Goal: Task Accomplishment & Management: Manage account settings

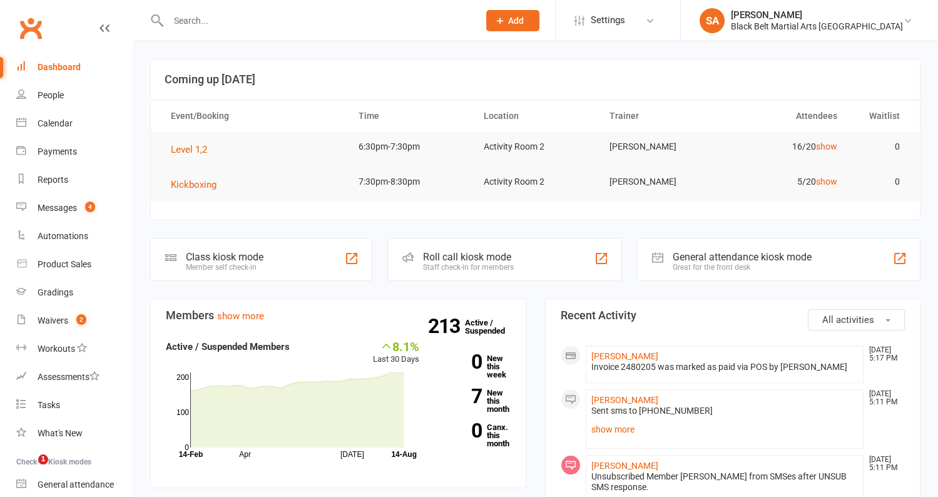
click at [315, 18] on input "text" at bounding box center [317, 21] width 305 height 18
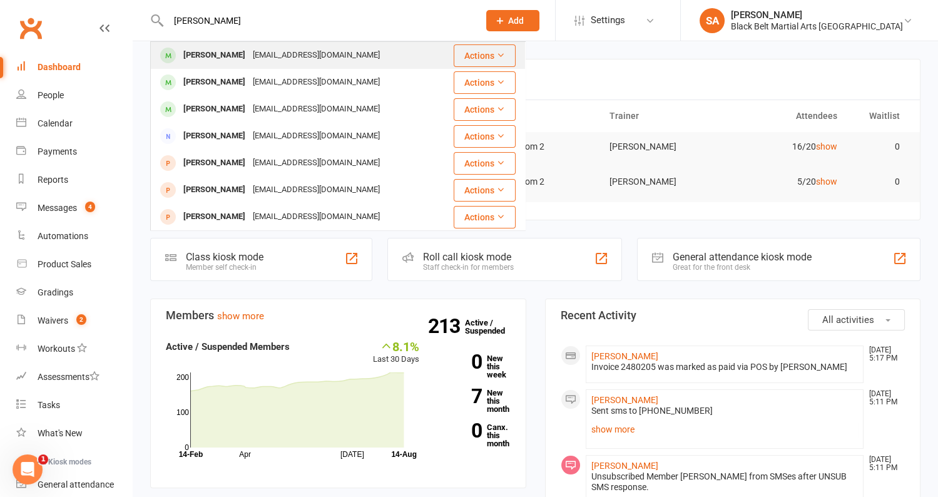
type input "jasper b"
click at [309, 58] on div "Jasper BAO vic42b@gmail.com" at bounding box center [301, 56] width 301 height 26
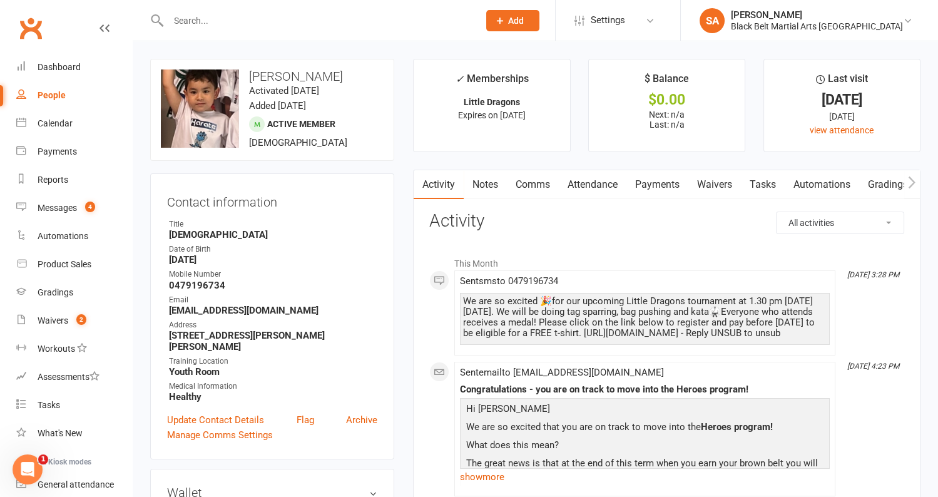
click at [649, 192] on link "Payments" at bounding box center [658, 184] width 62 height 29
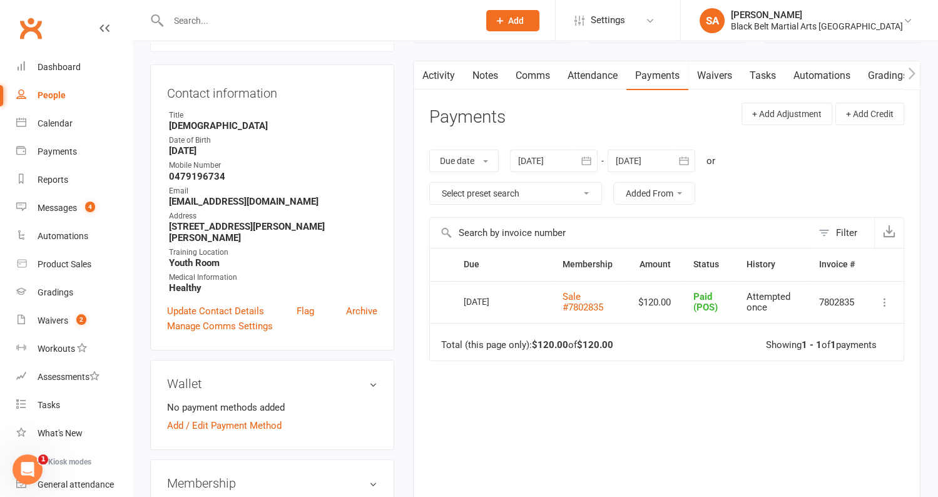
scroll to position [108, 0]
click at [541, 165] on div at bounding box center [554, 162] width 88 height 23
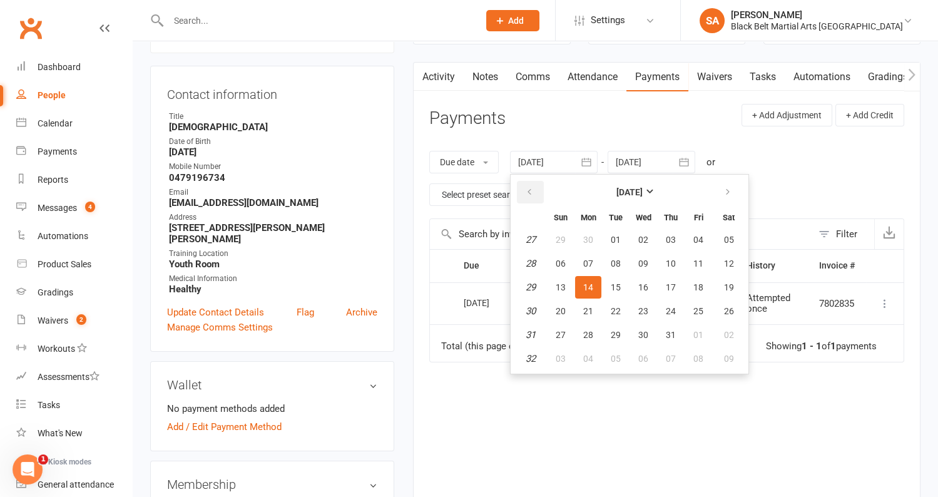
click at [526, 187] on button "button" at bounding box center [530, 192] width 27 height 23
click at [667, 239] on span "01" at bounding box center [671, 240] width 10 height 10
type input "01 May 2025"
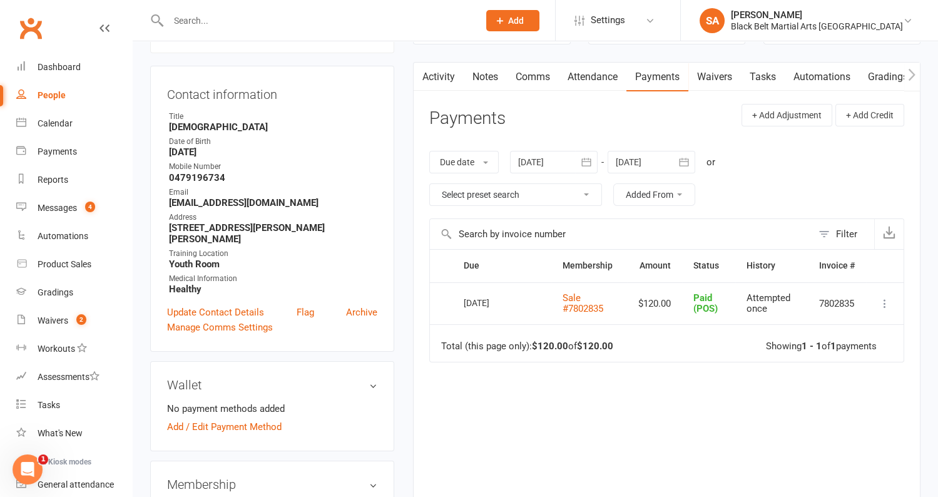
click at [646, 168] on div at bounding box center [652, 162] width 88 height 23
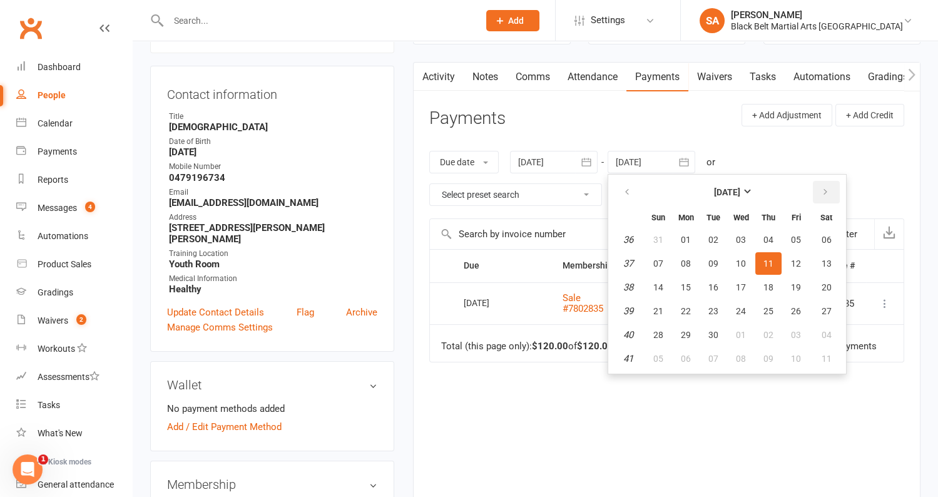
click at [827, 193] on icon "button" at bounding box center [825, 192] width 9 height 10
click at [739, 332] on span "28" at bounding box center [741, 335] width 10 height 10
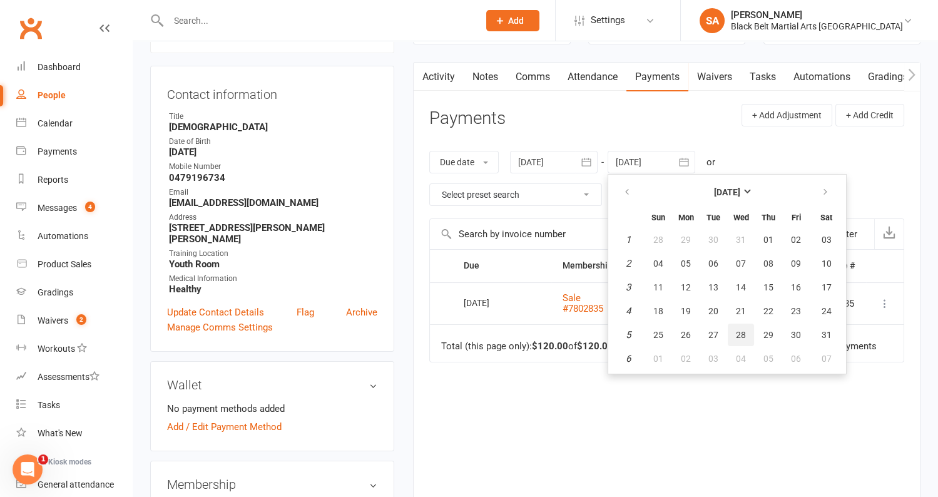
type input "28 Jan 2026"
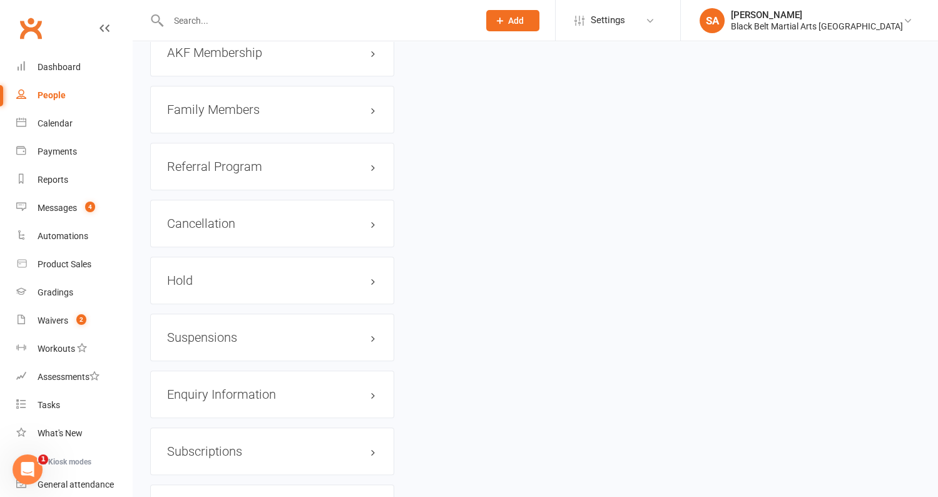
scroll to position [1333, 0]
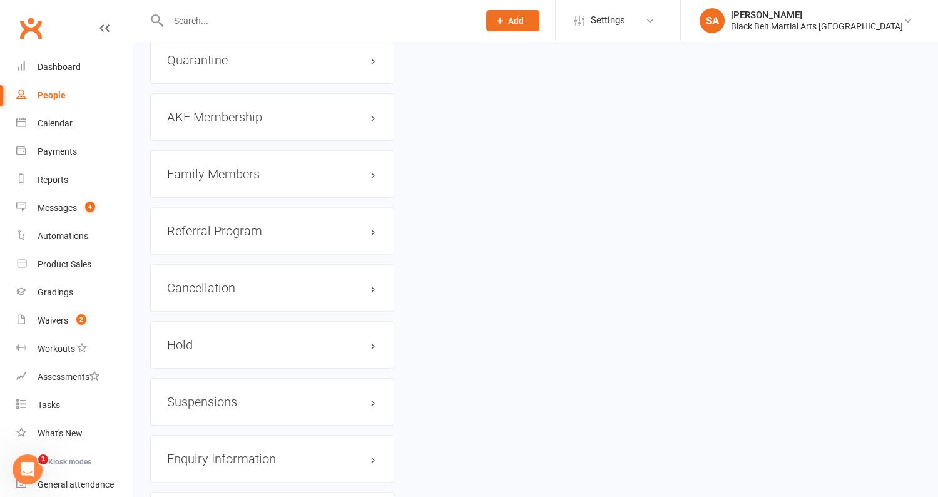
click at [218, 167] on h3 "Family Members" at bounding box center [272, 174] width 210 height 14
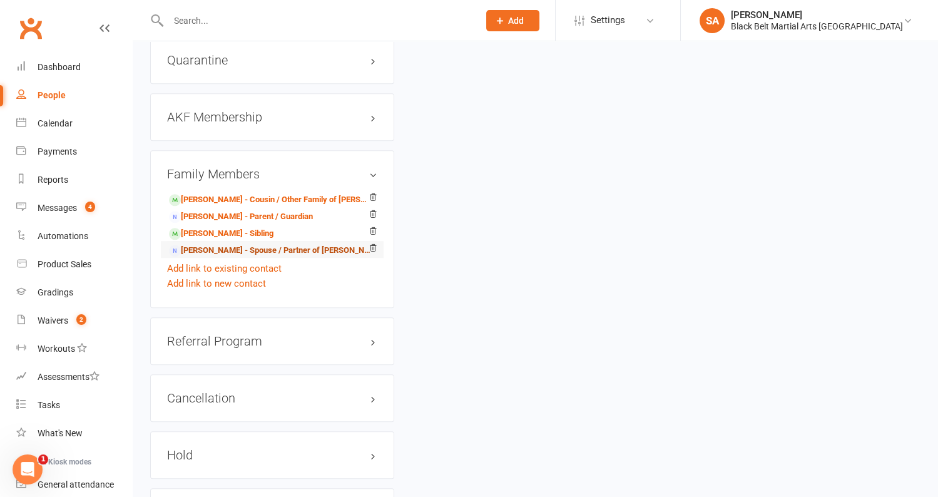
click at [234, 244] on link "Charlene Choudhury - Spouse / Partner of Victor BAO" at bounding box center [270, 250] width 202 height 13
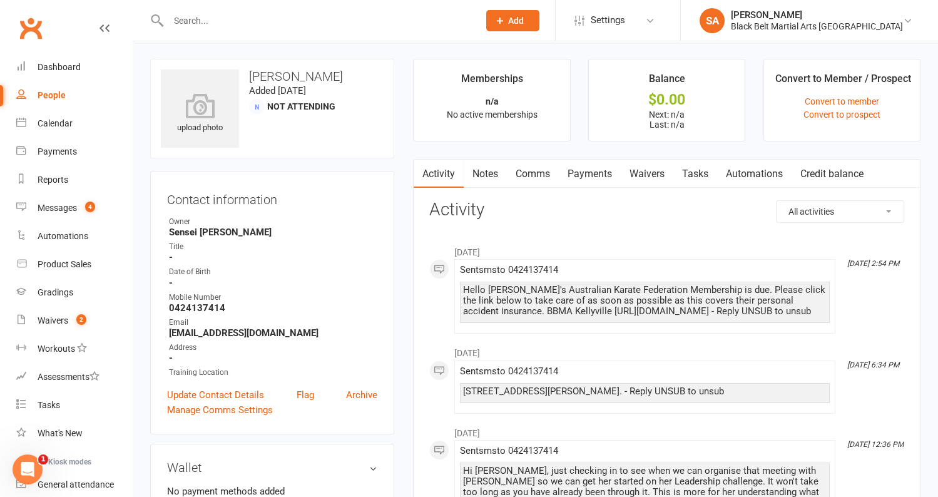
click at [604, 180] on link "Payments" at bounding box center [590, 174] width 62 height 29
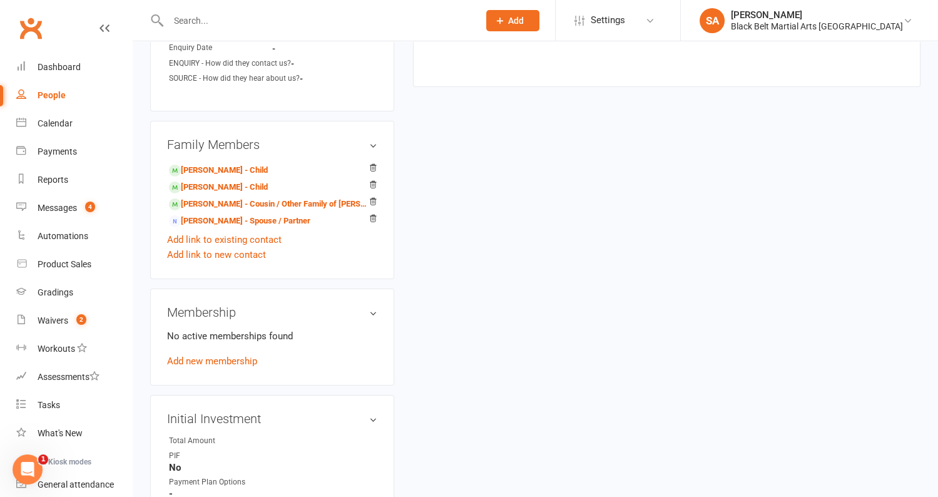
scroll to position [539, 0]
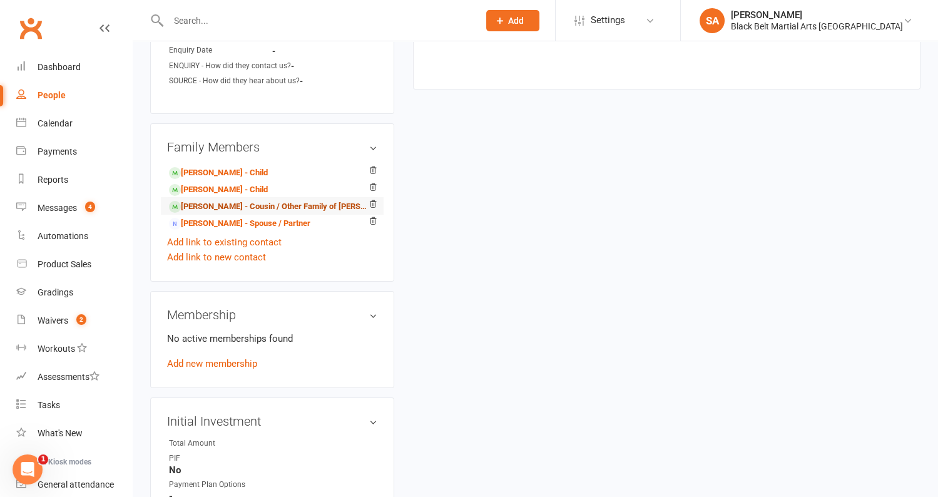
click at [238, 210] on link "Marlee Rose - Cousin / Other Family of Victor BAO" at bounding box center [270, 206] width 202 height 13
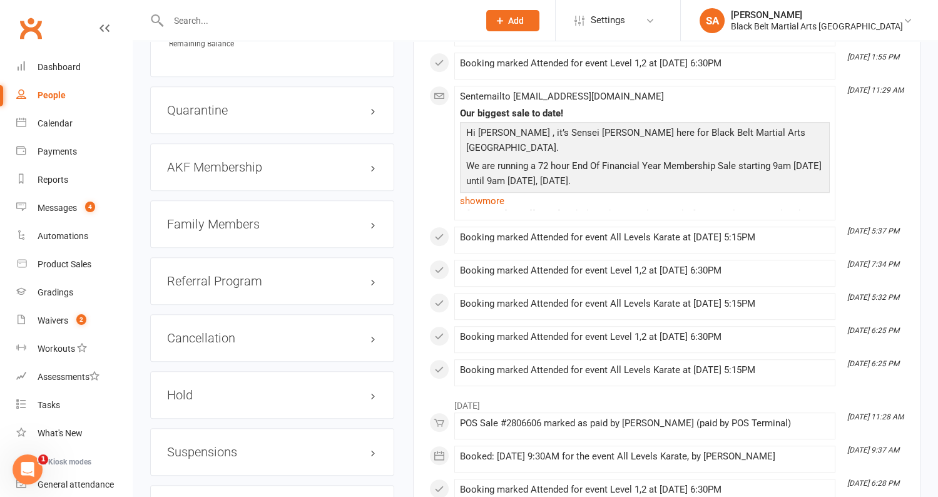
scroll to position [1291, 0]
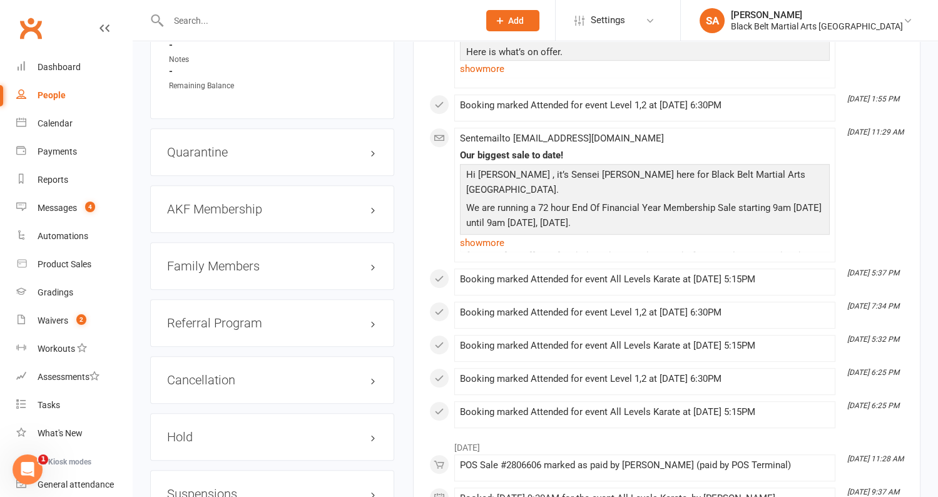
click at [225, 242] on div "Family Members" at bounding box center [272, 266] width 244 height 48
click at [223, 259] on h3 "Family Members" at bounding box center [272, 266] width 210 height 14
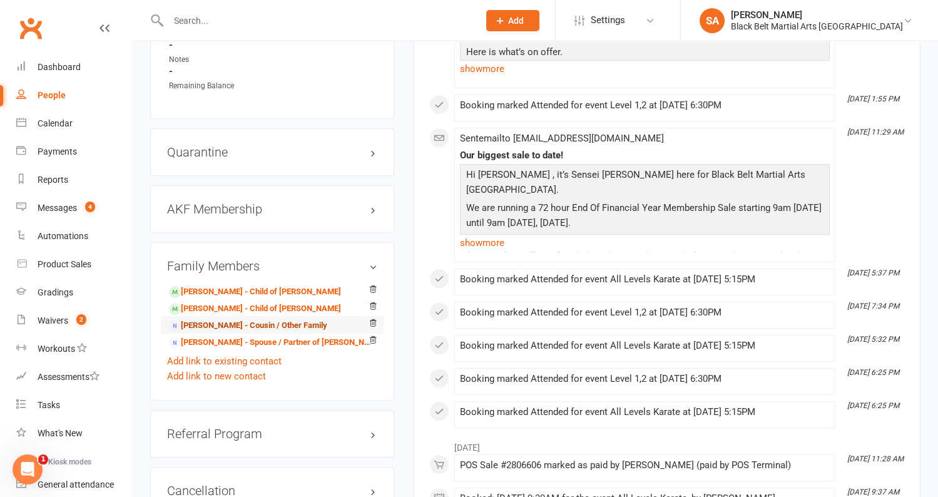
click at [223, 319] on link "Victor BAO - Cousin / Other Family" at bounding box center [248, 325] width 158 height 13
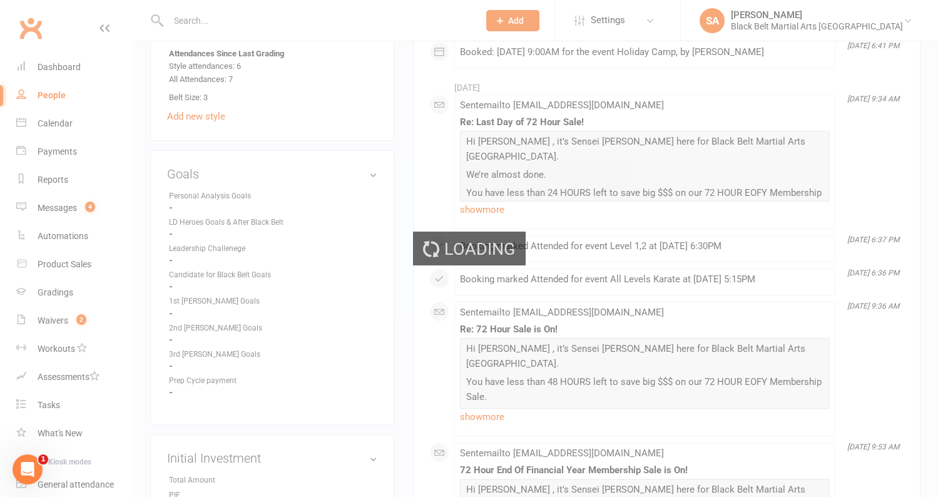
scroll to position [687, 0]
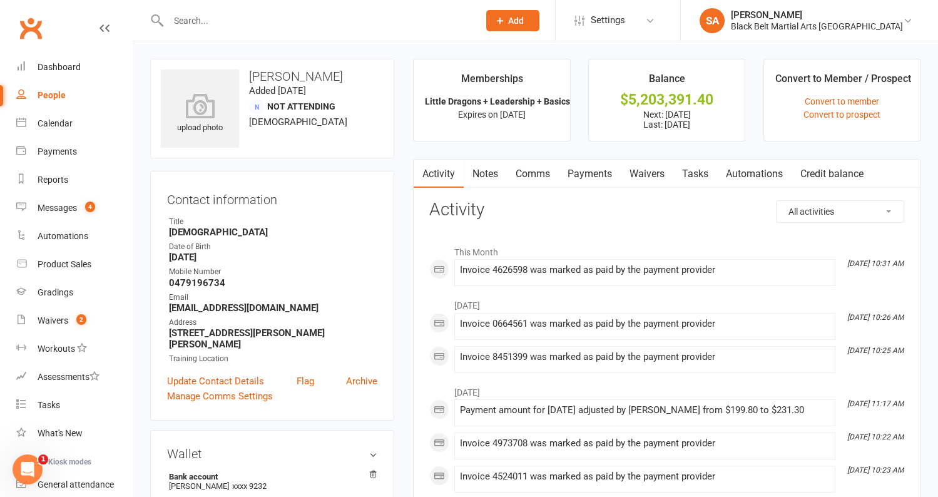
click at [595, 182] on link "Payments" at bounding box center [590, 174] width 62 height 29
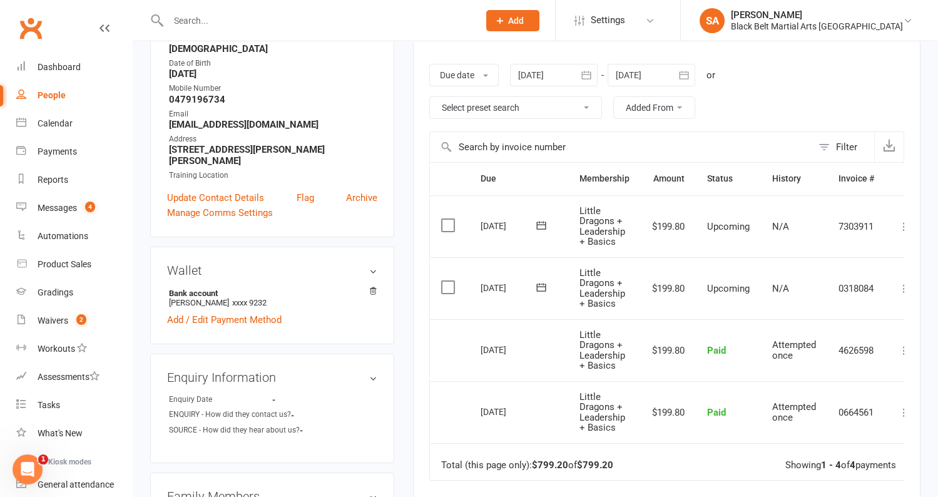
scroll to position [186, 0]
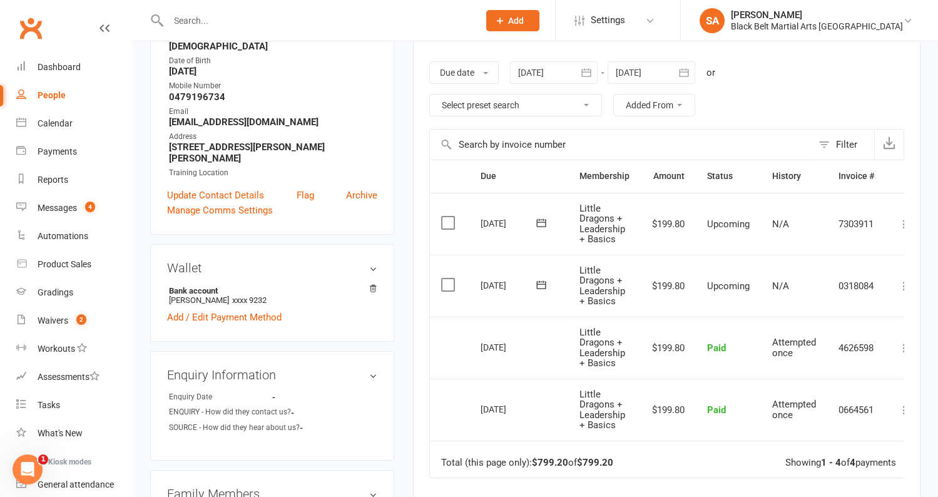
click at [540, 73] on div at bounding box center [554, 72] width 88 height 23
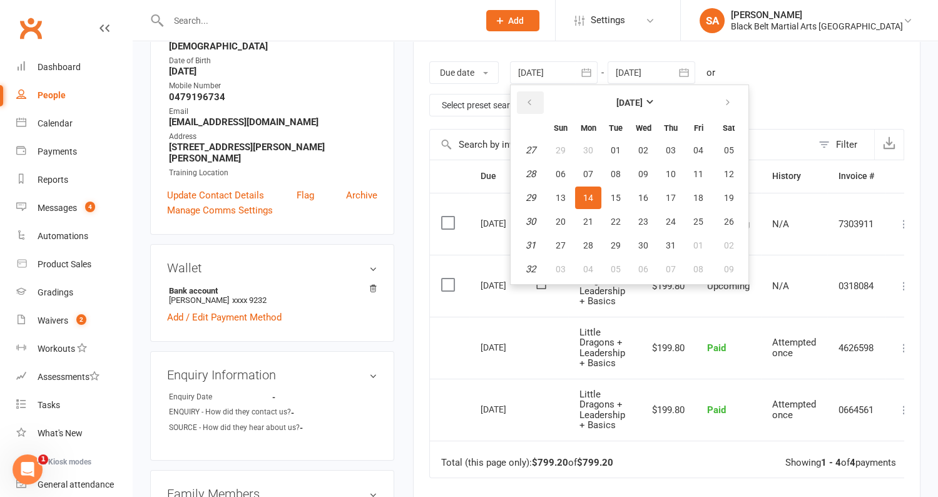
click at [526, 98] on icon "button" at bounding box center [529, 103] width 9 height 10
click at [619, 148] on span "01" at bounding box center [616, 150] width 10 height 10
type input "01 Apr 2025"
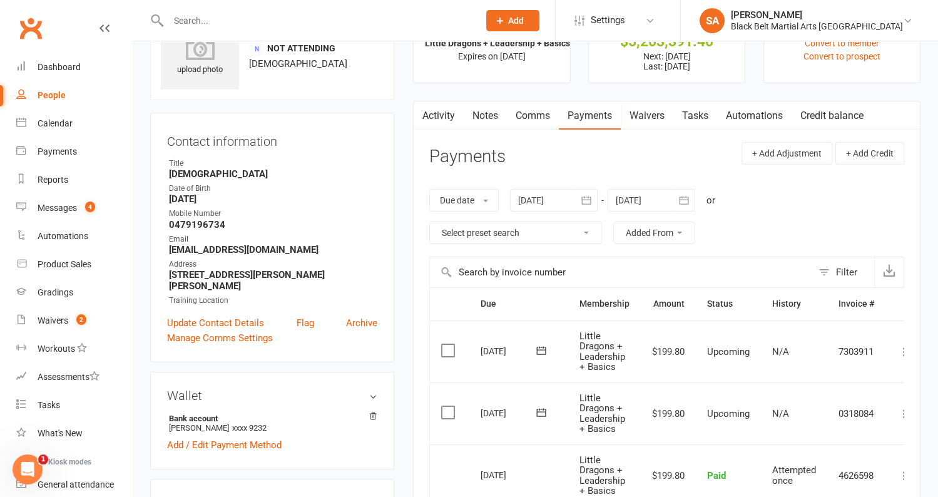
scroll to position [0, 0]
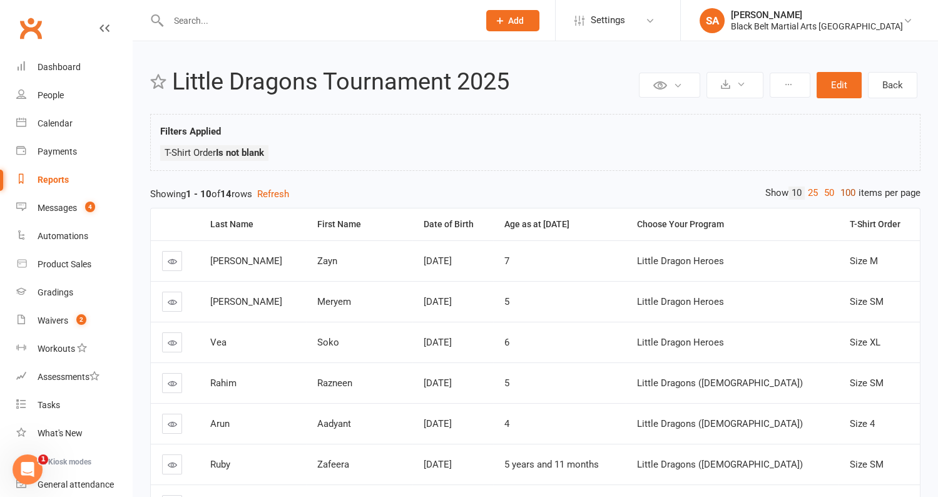
click at [848, 198] on link "100" at bounding box center [848, 193] width 21 height 13
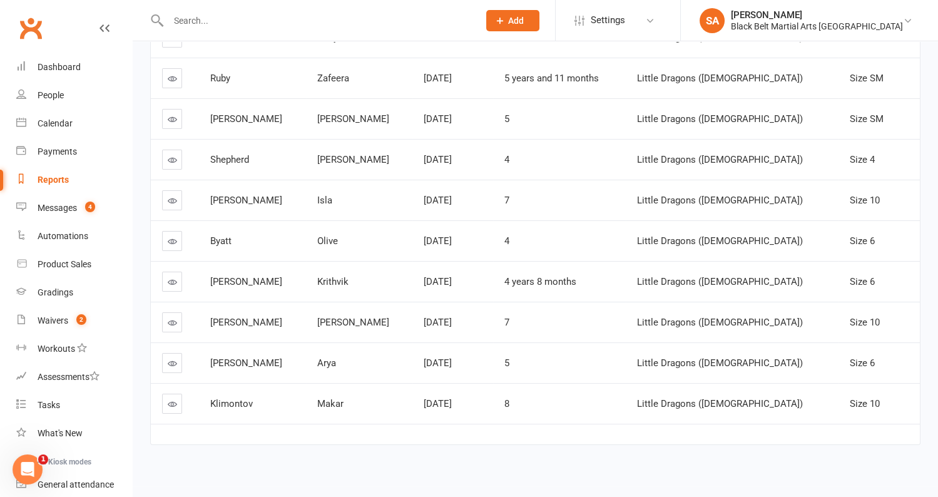
scroll to position [387, 0]
